Goal: Use online tool/utility: Utilize a website feature to perform a specific function

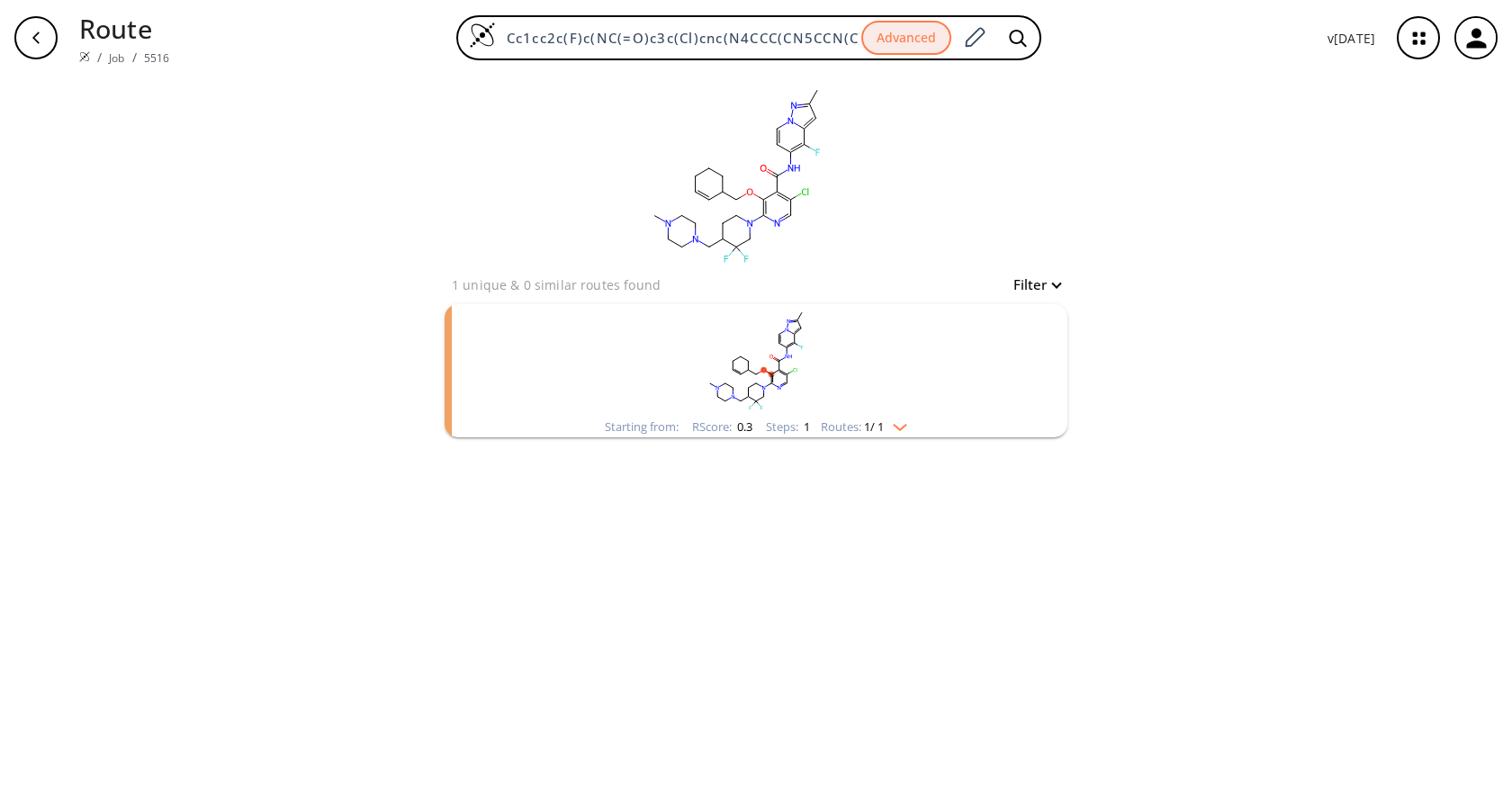
click at [865, 399] on rect "clusters" at bounding box center [756, 360] width 468 height 112
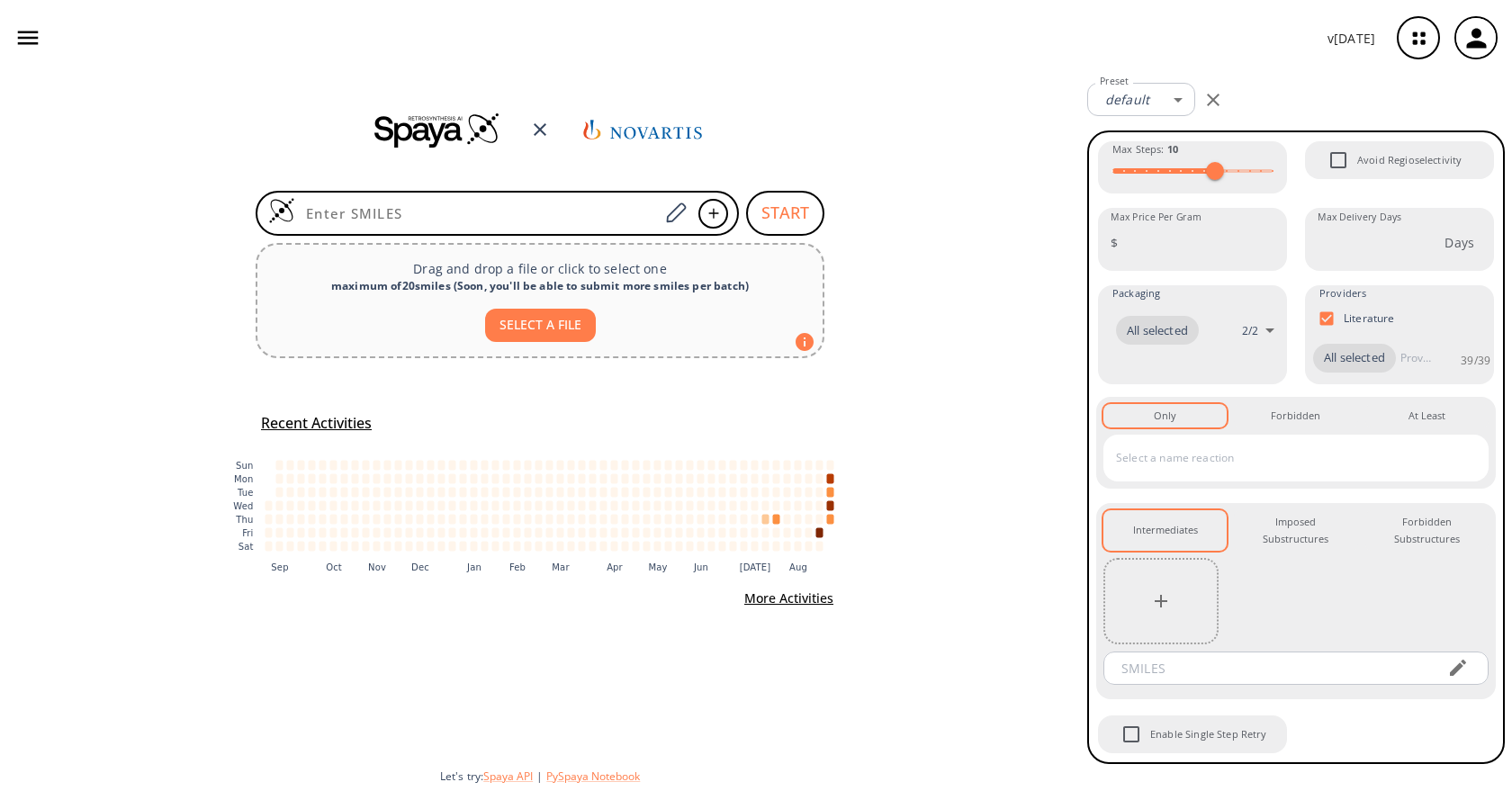
click at [552, 204] on input at bounding box center [476, 213] width 363 height 18
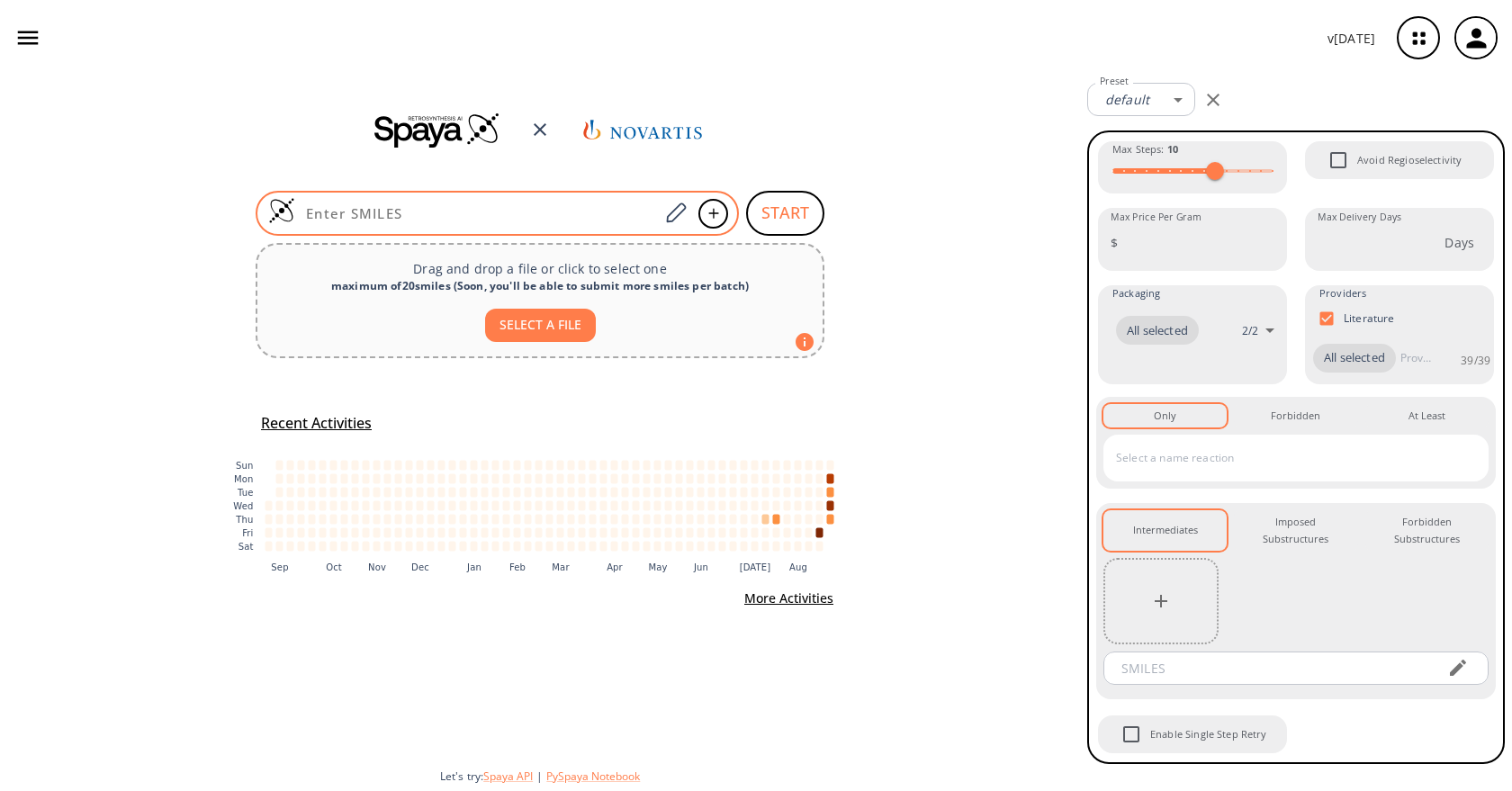
type input "Cc1cc2c(F)c(NC(=O)c3c(Cl)cnc(N4CCC(CN5CCN(C)CC5)C(F)(F)C4)c3NCC3CCCC3)ccn2n1"
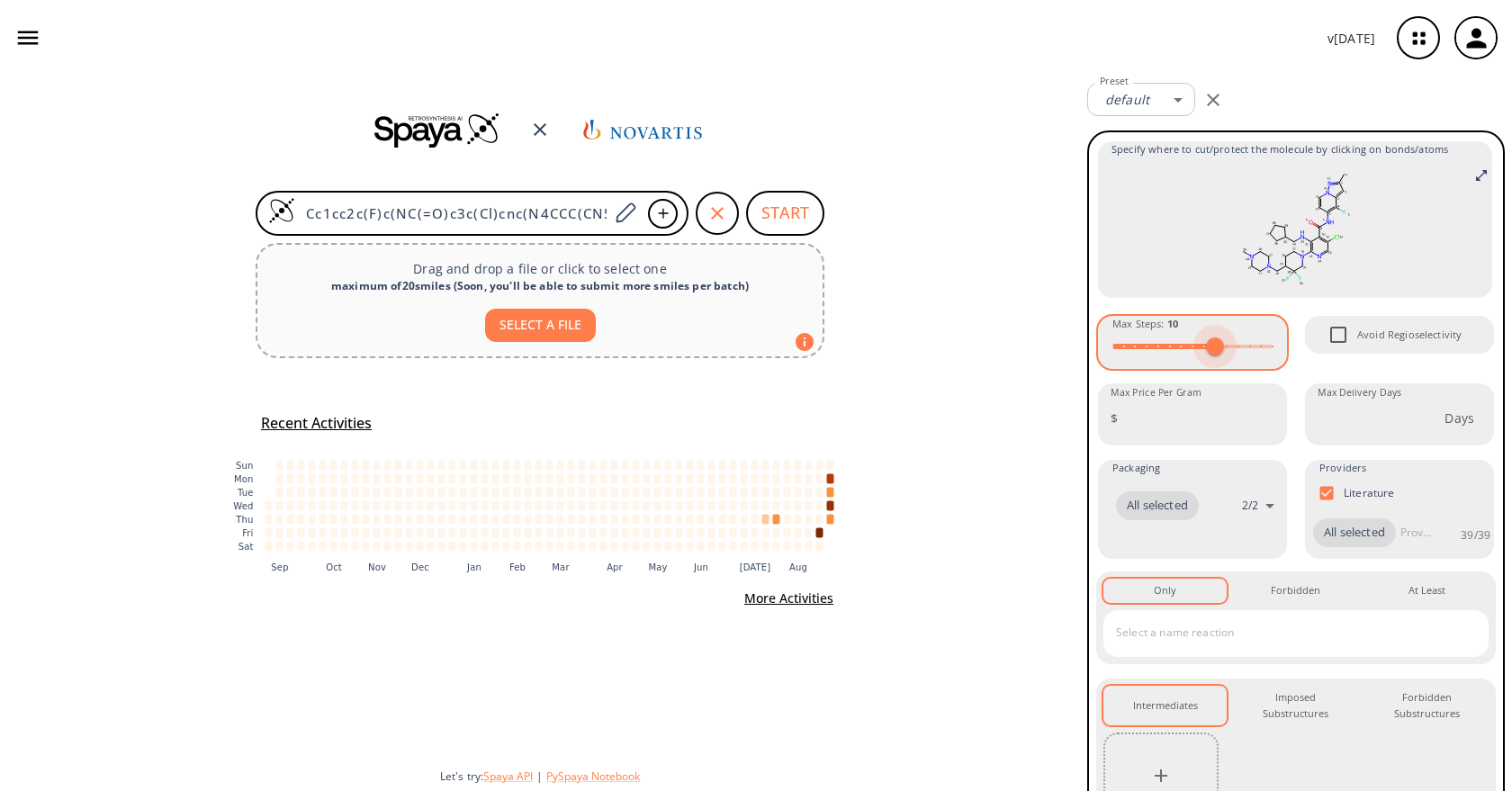
type input "11"
click at [1221, 344] on span at bounding box center [1227, 346] width 18 height 18
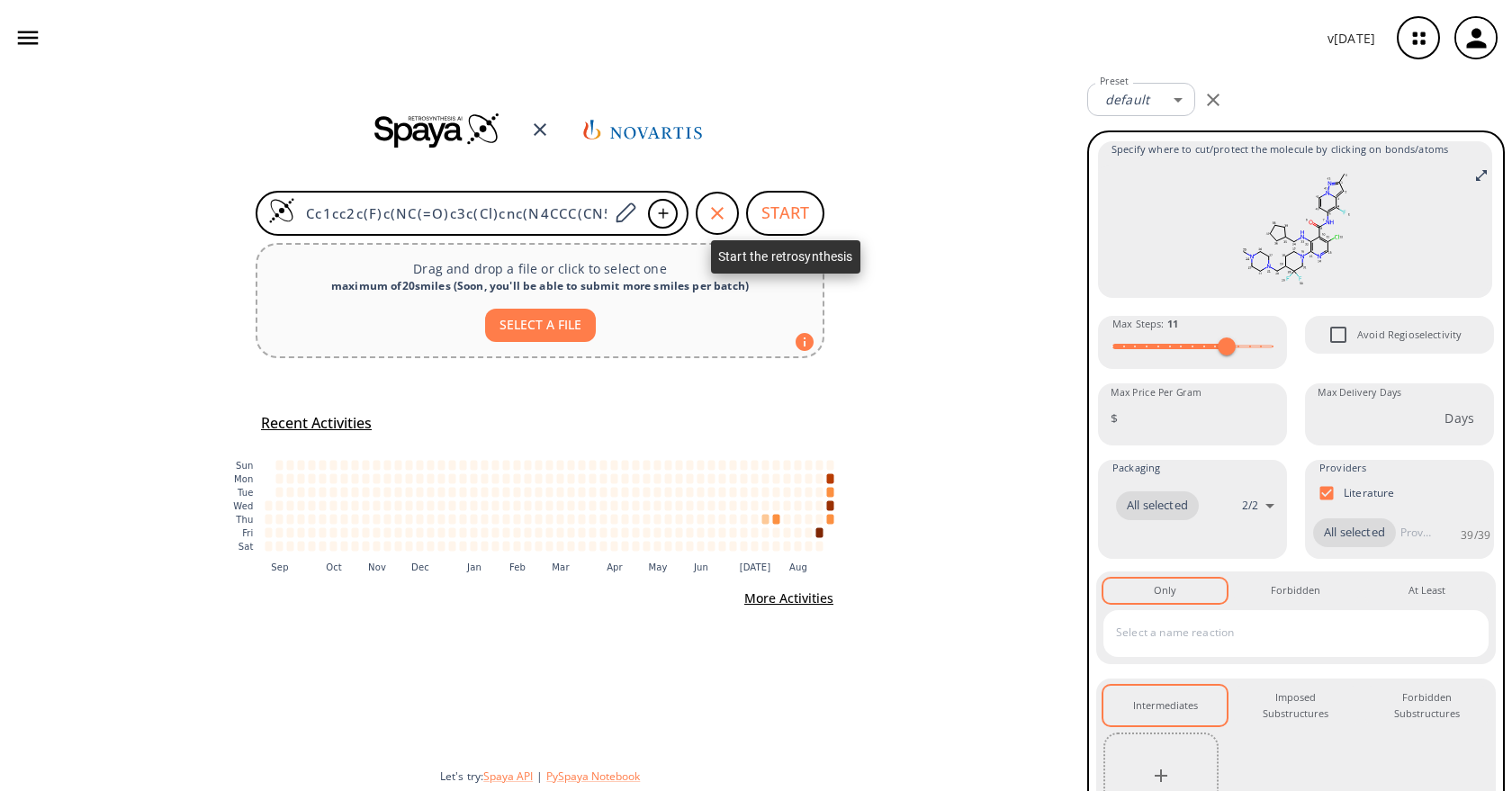
click at [785, 218] on button "START" at bounding box center [785, 213] width 78 height 45
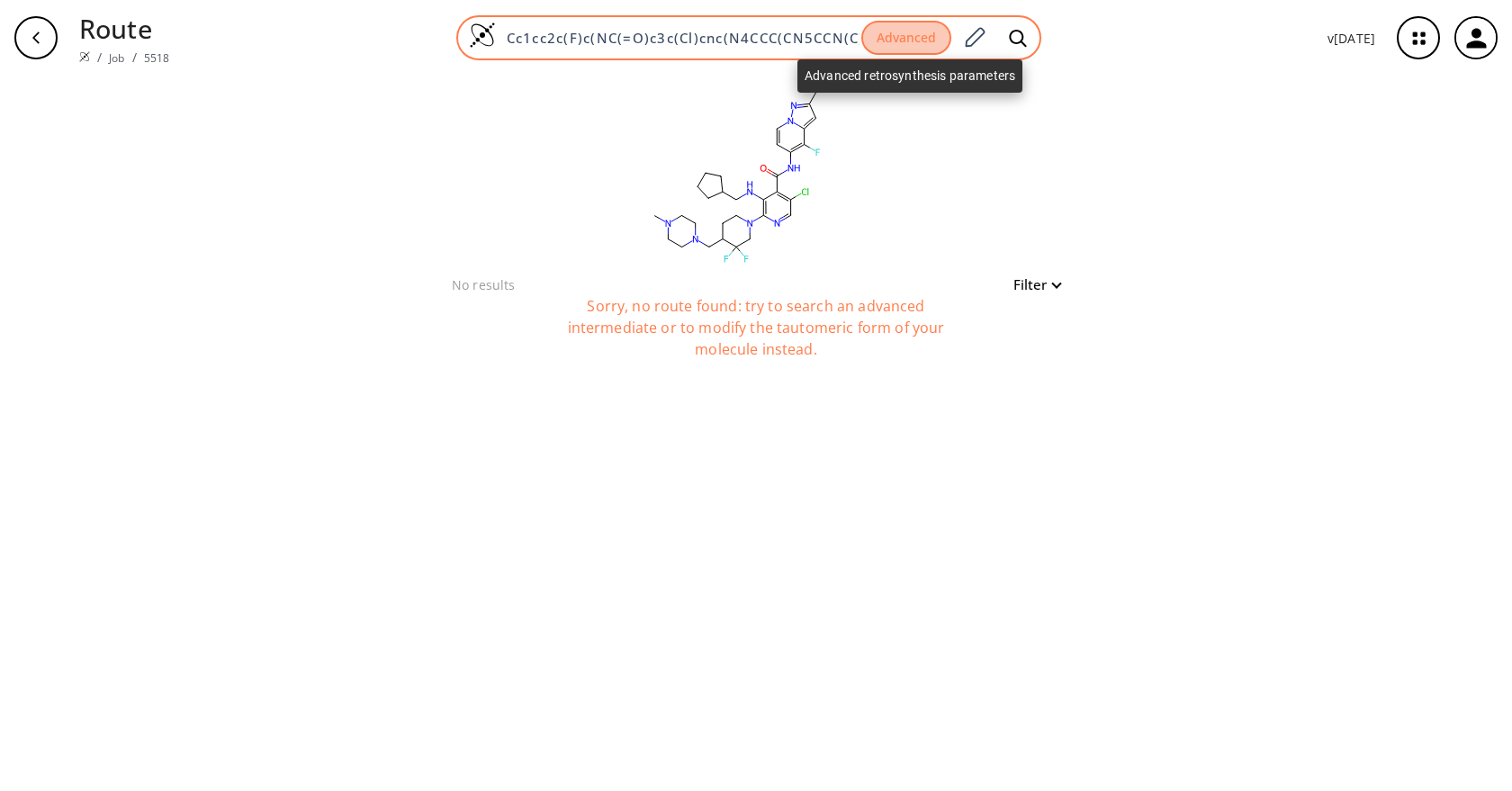
click at [900, 51] on button "Advanced" at bounding box center [906, 38] width 90 height 35
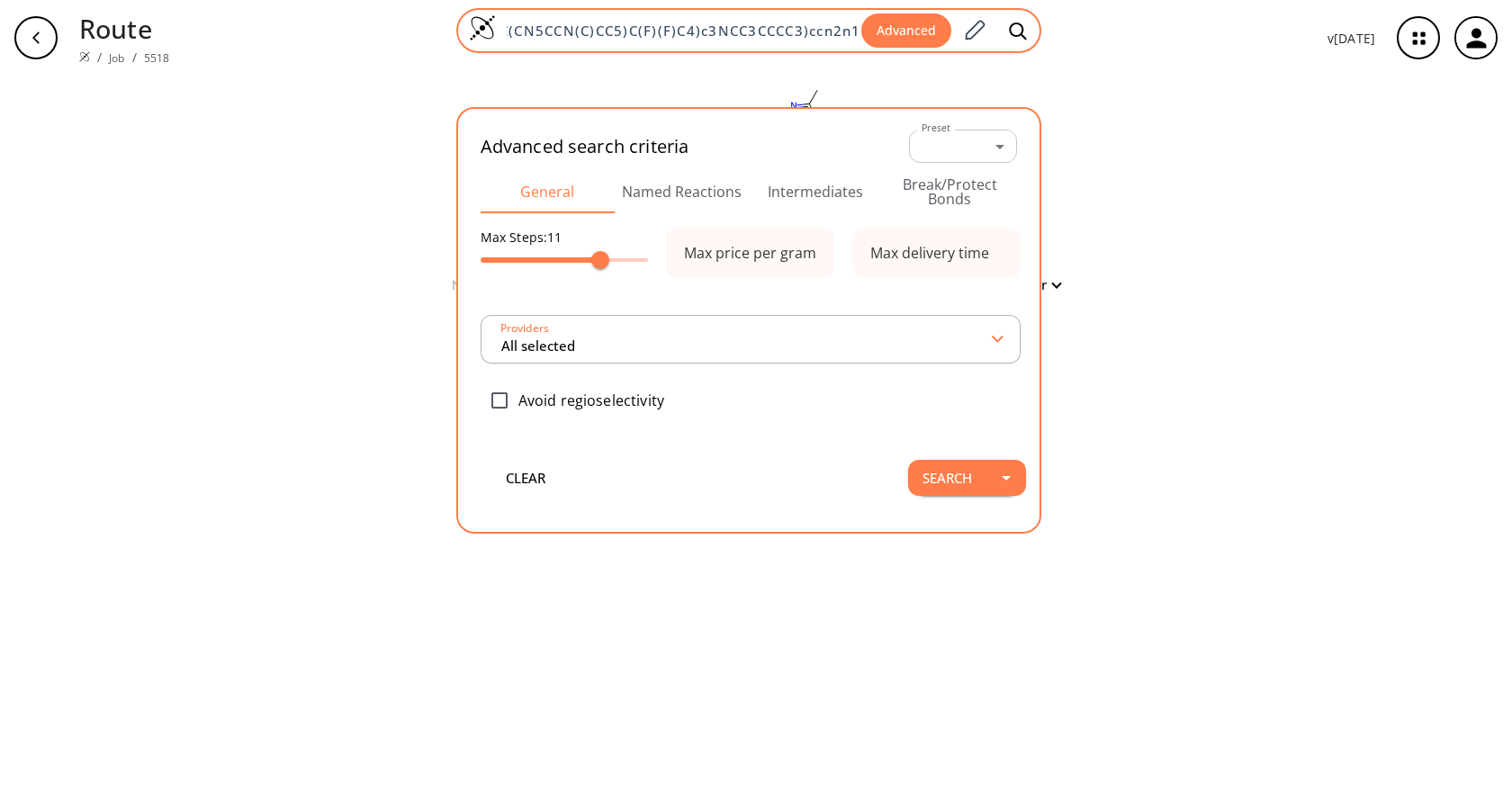
type input "All selected"
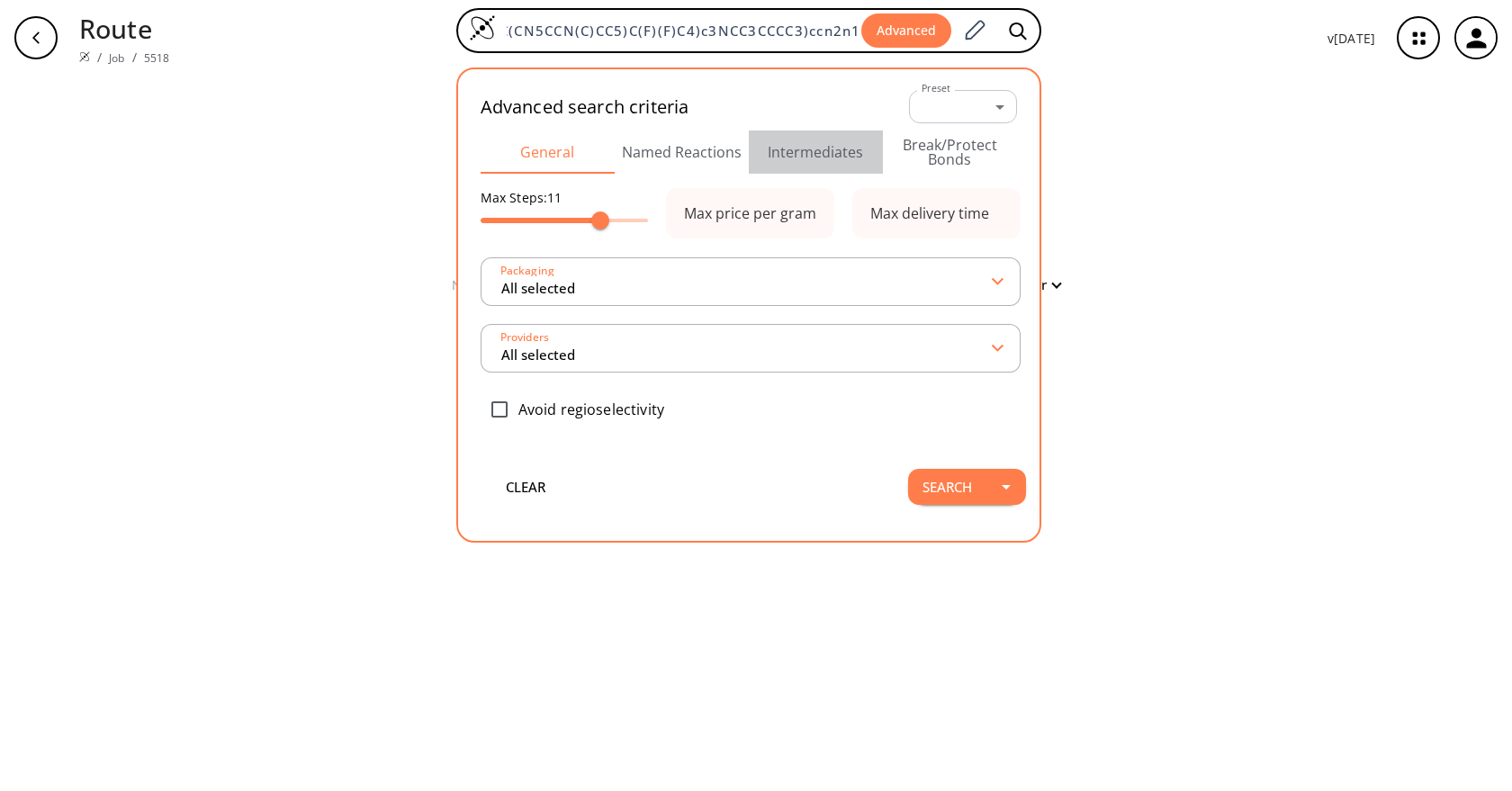
scroll to position [0, 0]
click at [812, 147] on button "Intermediates" at bounding box center [816, 151] width 134 height 43
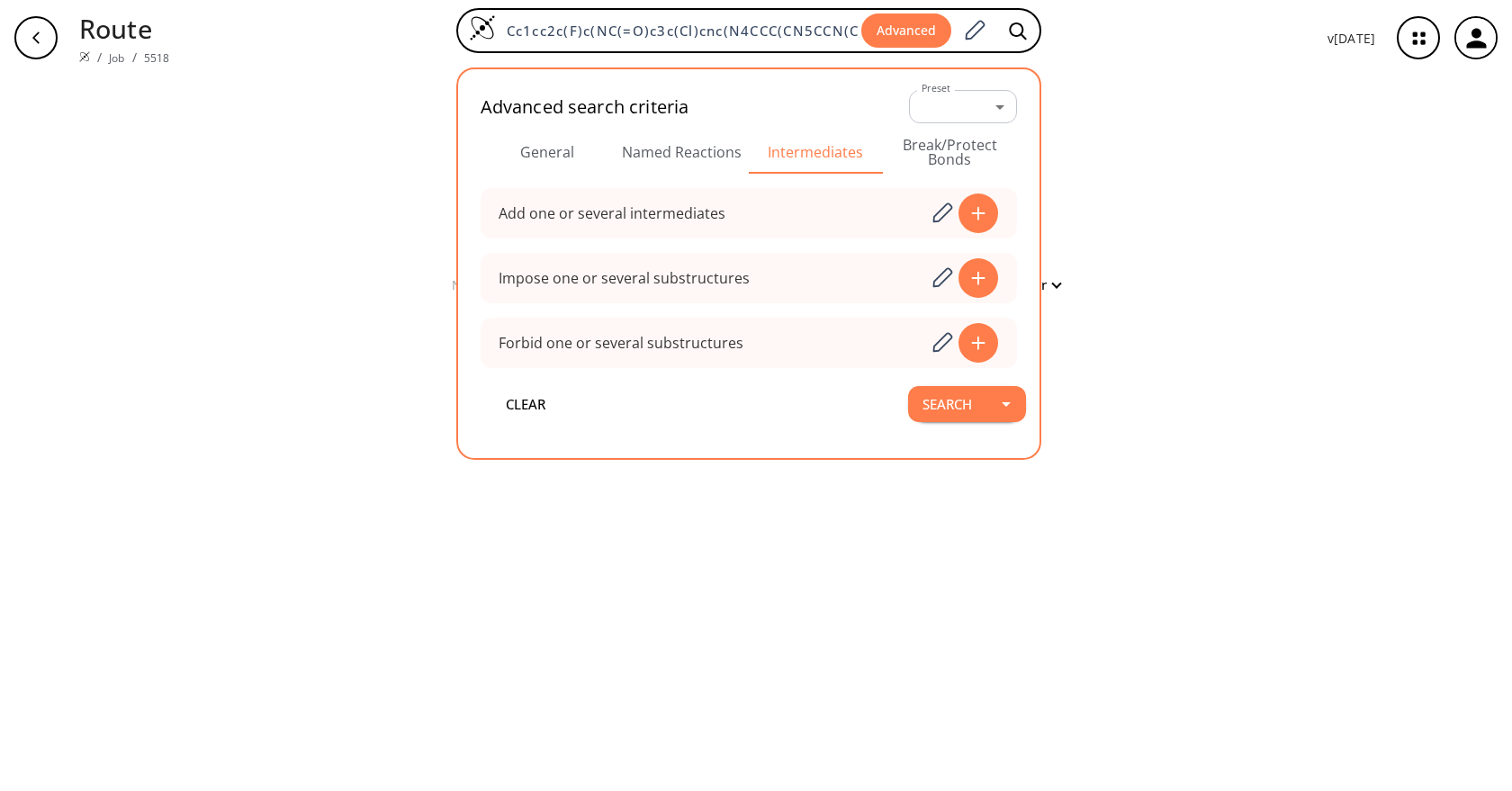
click at [559, 150] on button "General" at bounding box center [547, 151] width 134 height 43
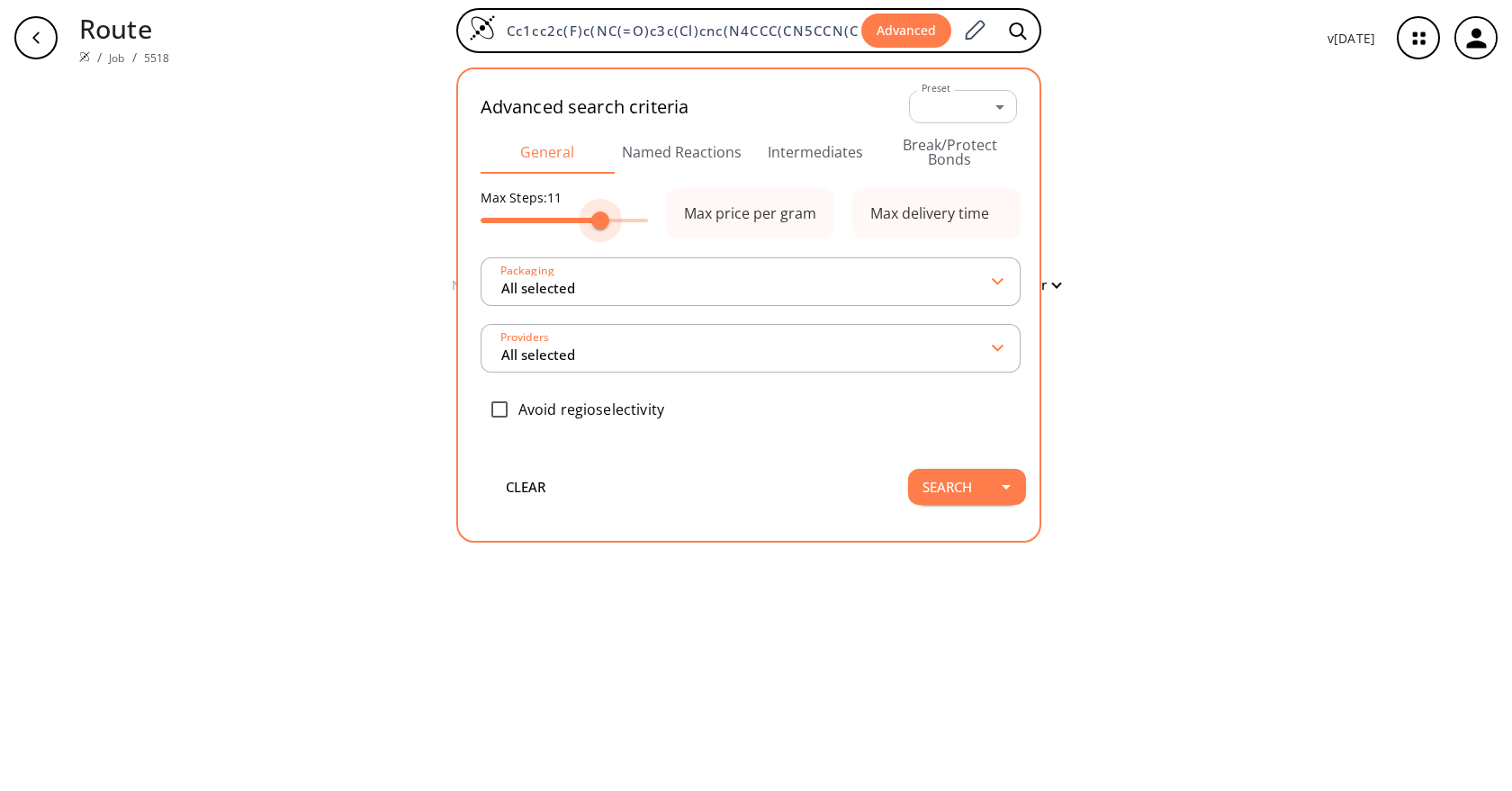
type input "10"
click at [594, 222] on span at bounding box center [589, 220] width 18 height 18
click at [1181, 302] on div "clear No results Filter Sorry, no route found: try to search an advanced interm…" at bounding box center [756, 434] width 1512 height 716
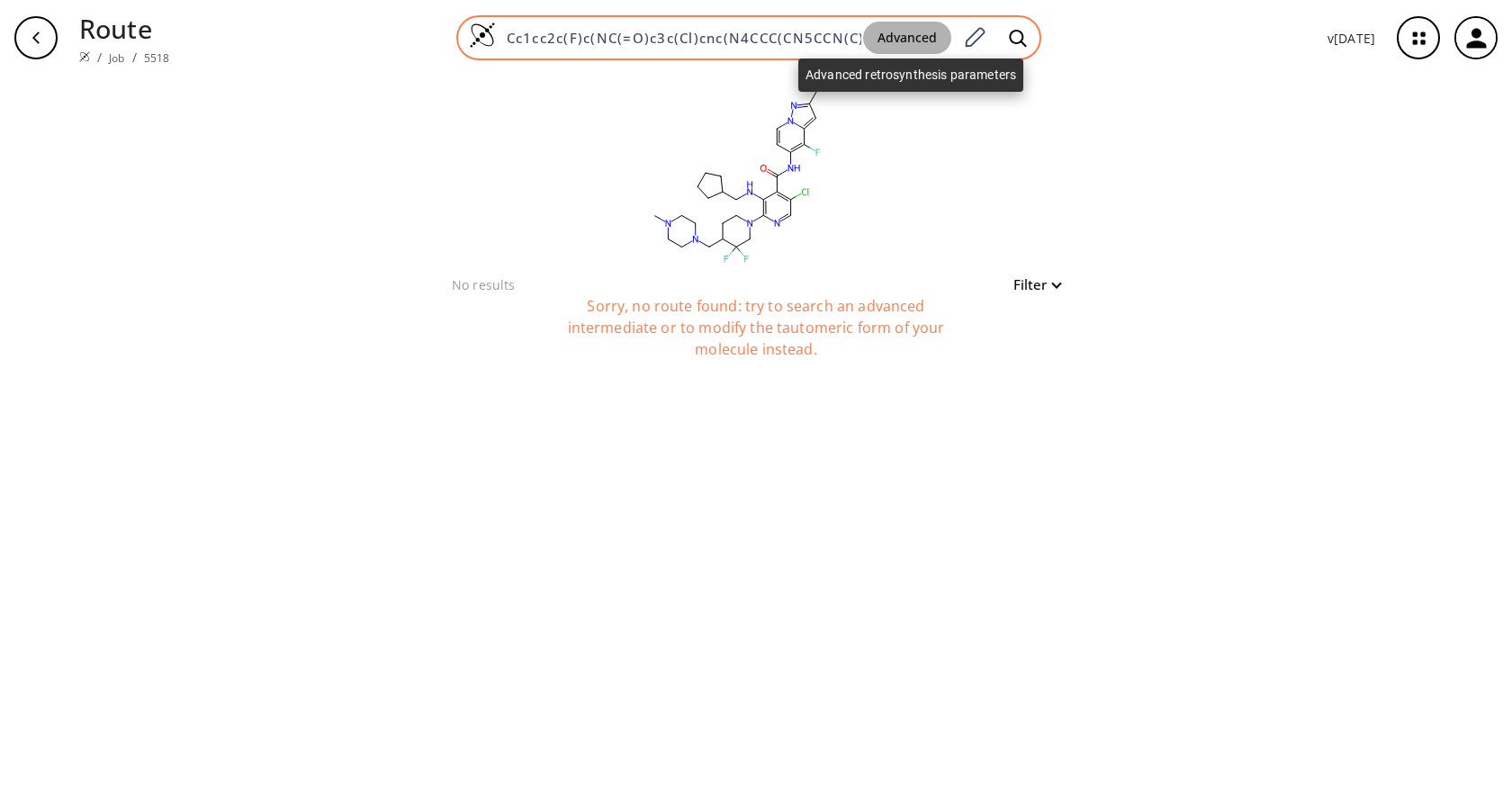
click at [918, 39] on button "Advanced" at bounding box center [907, 38] width 88 height 33
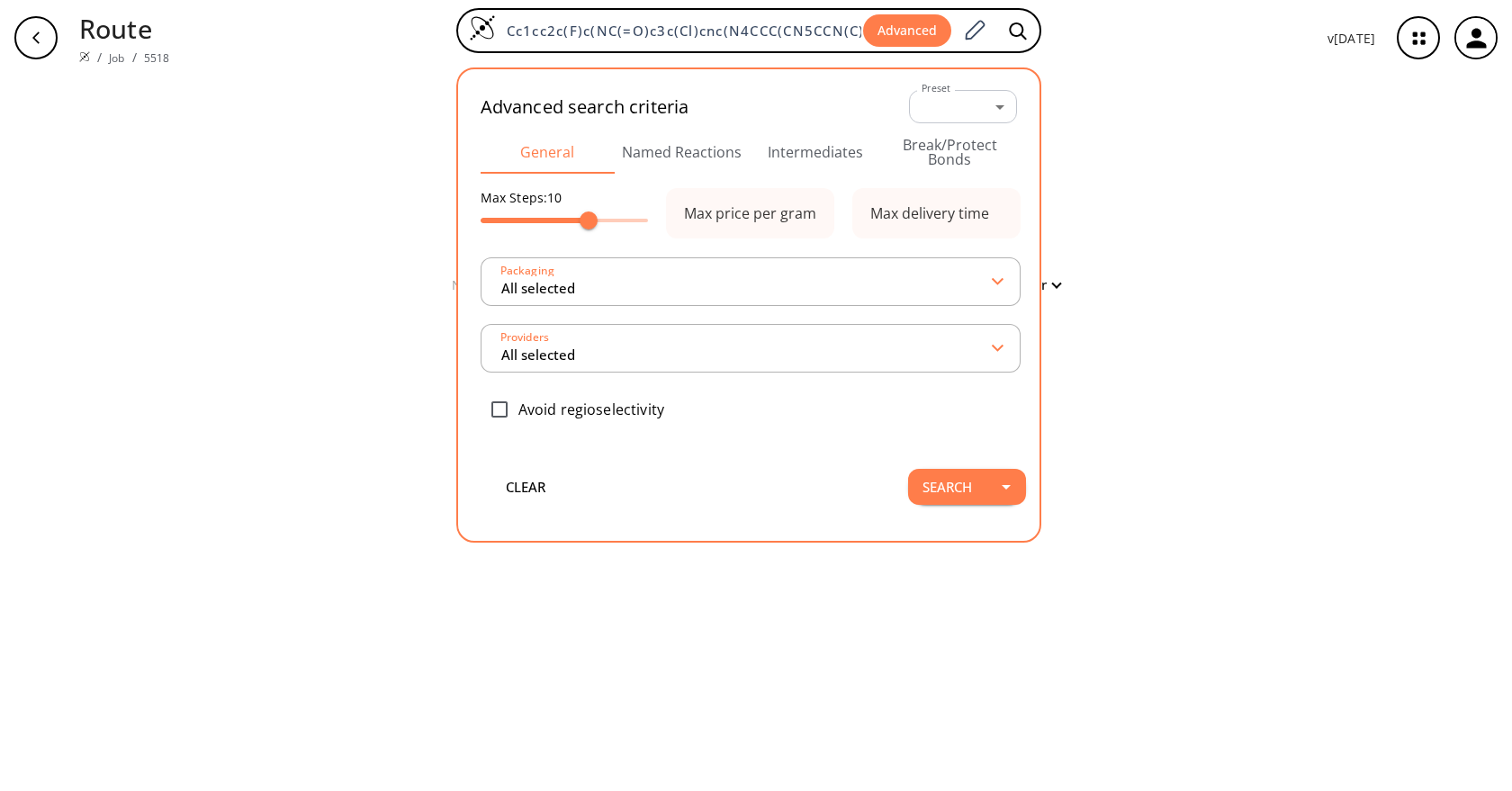
click at [969, 150] on button "Break/Protect Bonds" at bounding box center [950, 151] width 134 height 43
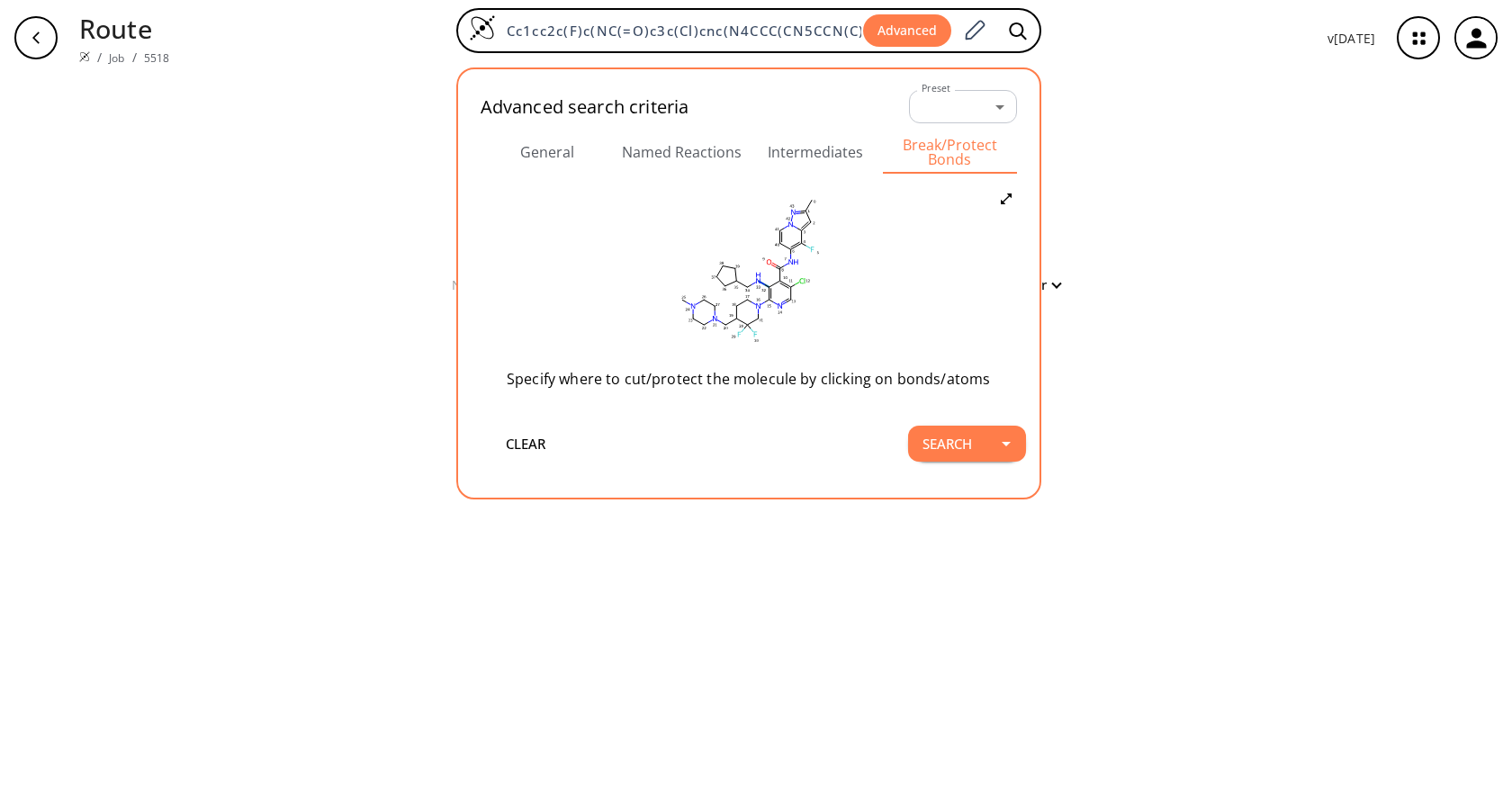
click at [766, 284] on icon at bounding box center [763, 283] width 5 height 3
click at [774, 293] on icon at bounding box center [781, 298] width 13 height 13
click at [933, 446] on button "Search" at bounding box center [947, 444] width 78 height 36
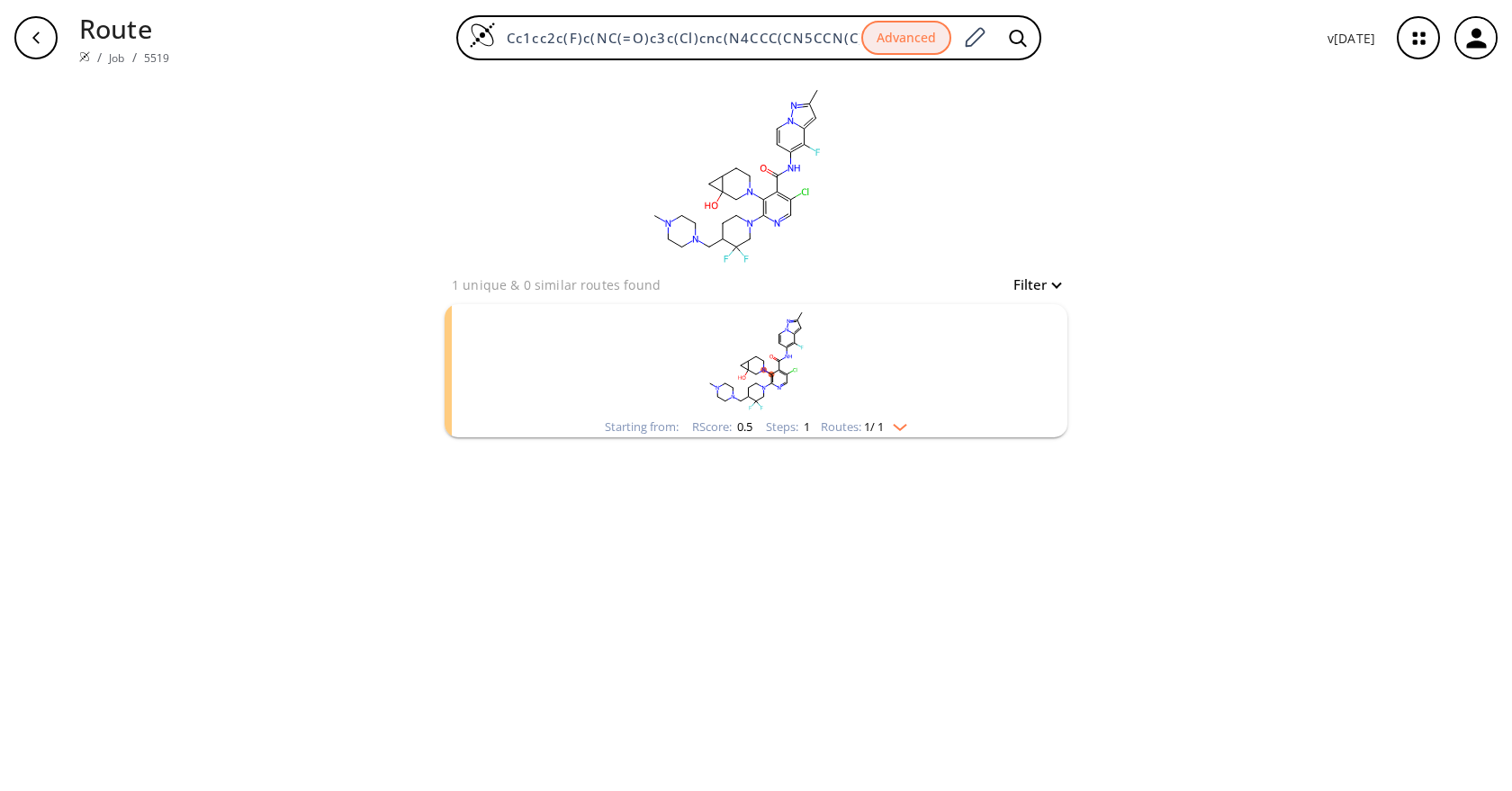
click at [901, 386] on rect "clusters" at bounding box center [756, 360] width 468 height 112
